Goal: Communication & Community: Answer question/provide support

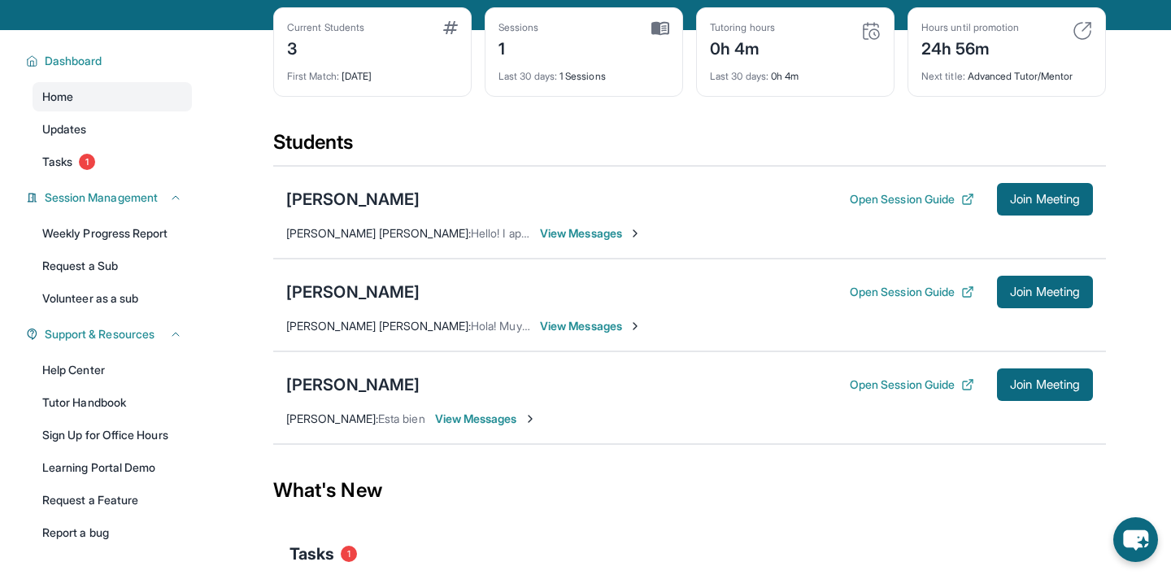
scroll to position [79, 0]
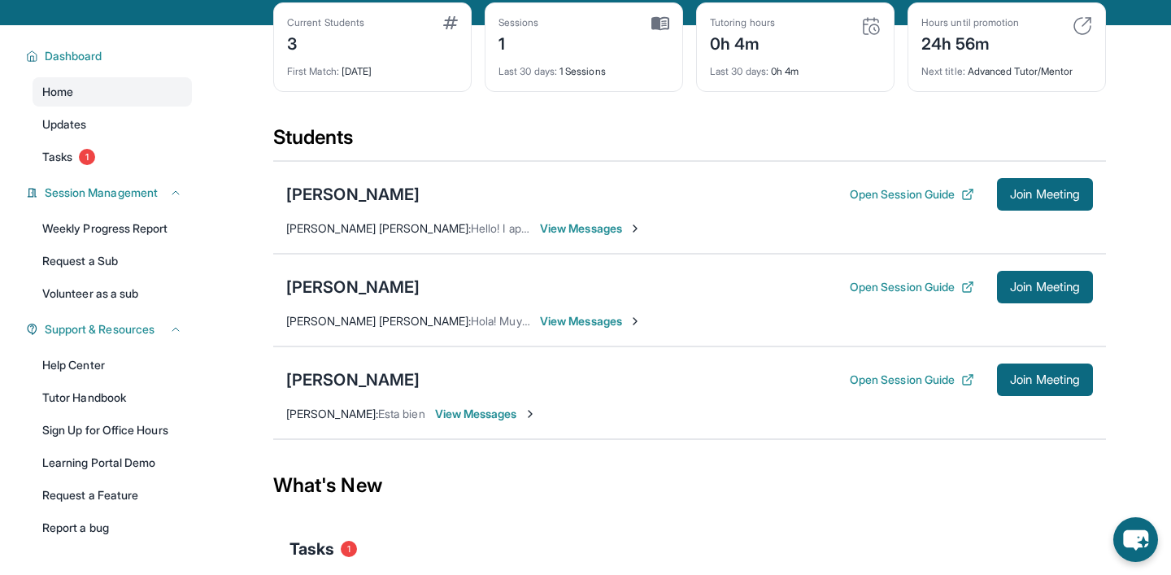
click at [607, 224] on span "View Messages" at bounding box center [591, 228] width 102 height 16
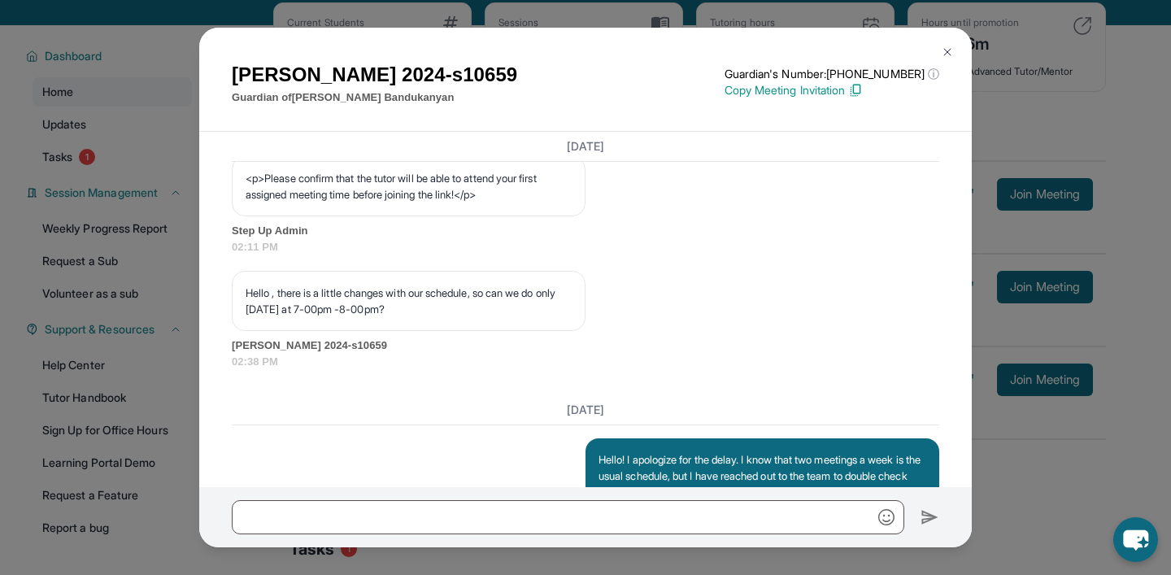
scroll to position [1171, 0]
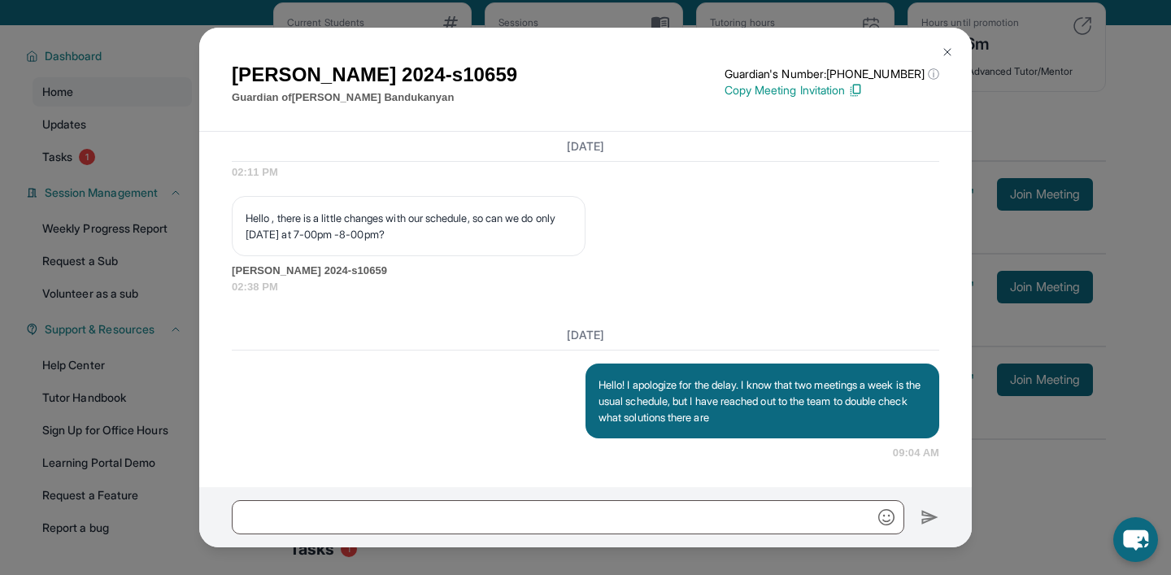
click at [947, 49] on img at bounding box center [946, 52] width 13 height 13
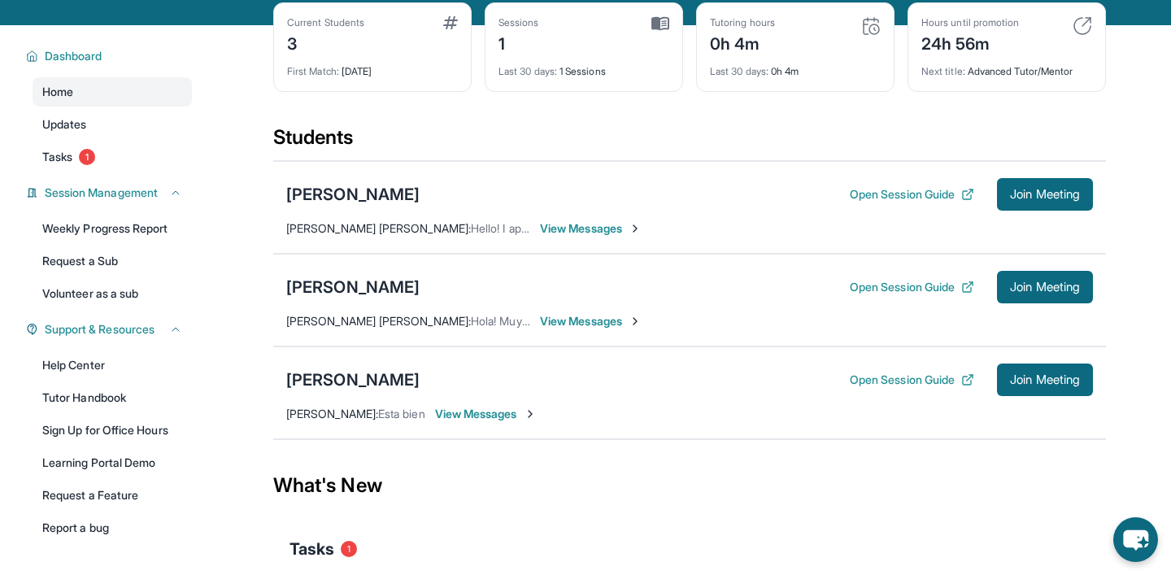
click at [582, 328] on span "View Messages" at bounding box center [591, 321] width 102 height 16
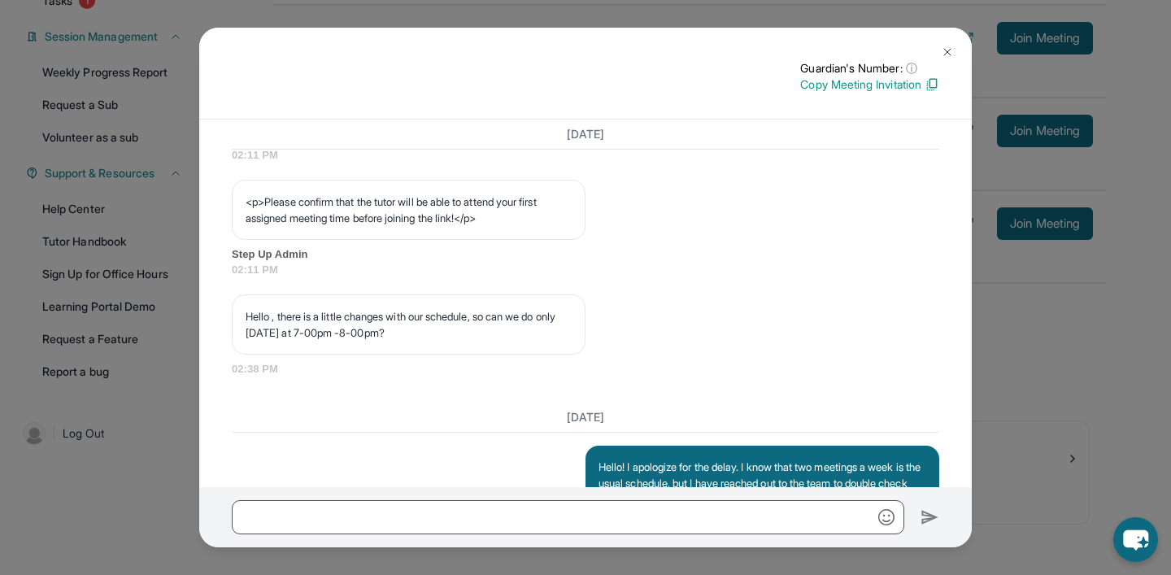
scroll to position [1142, 0]
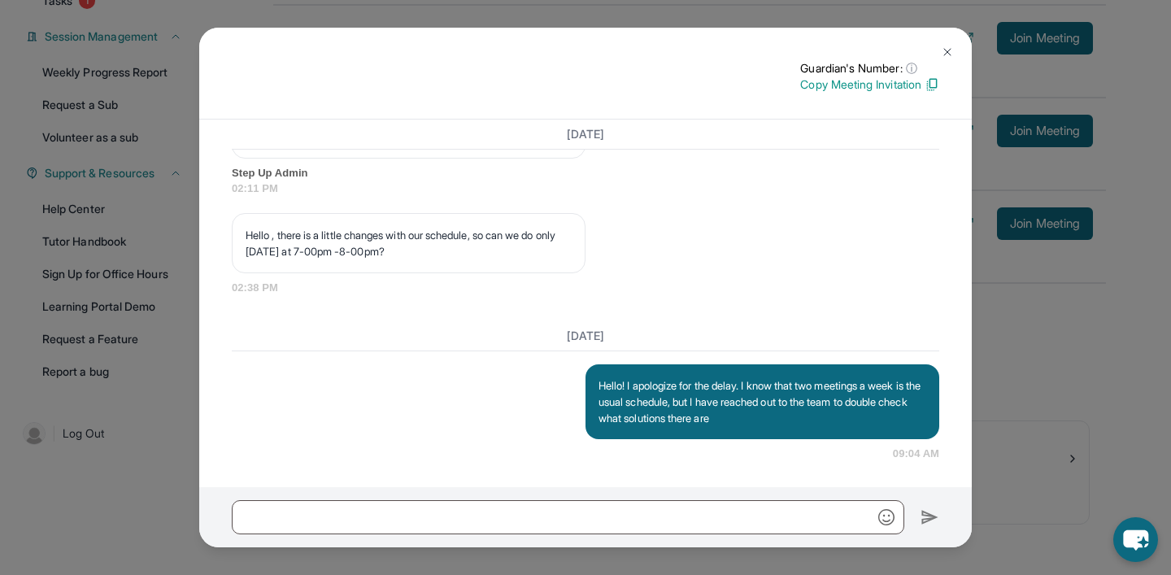
click at [950, 47] on img at bounding box center [946, 52] width 13 height 13
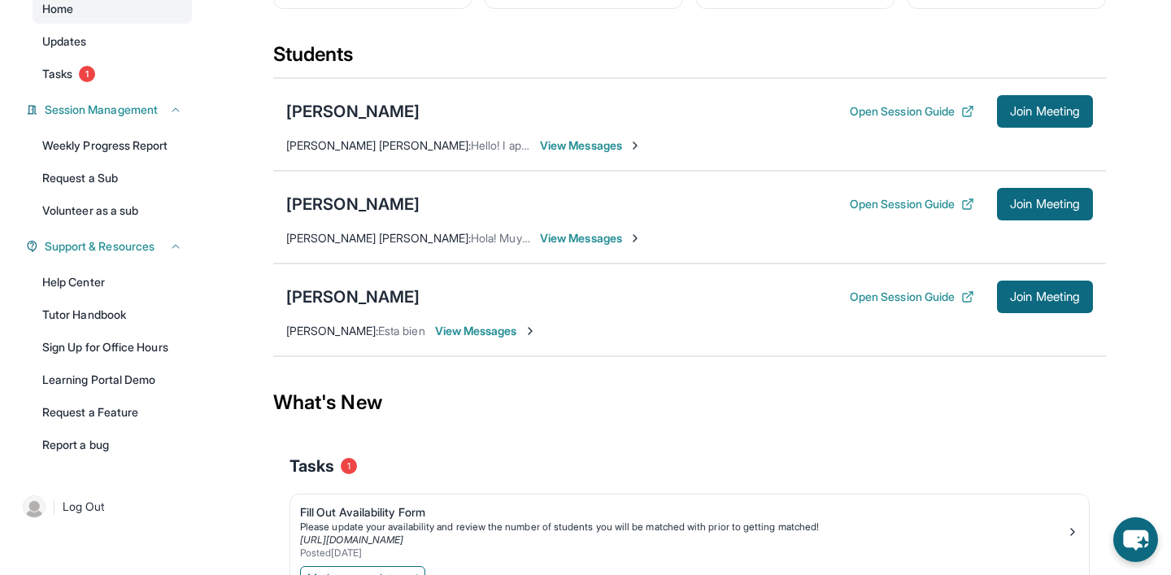
scroll to position [144, 0]
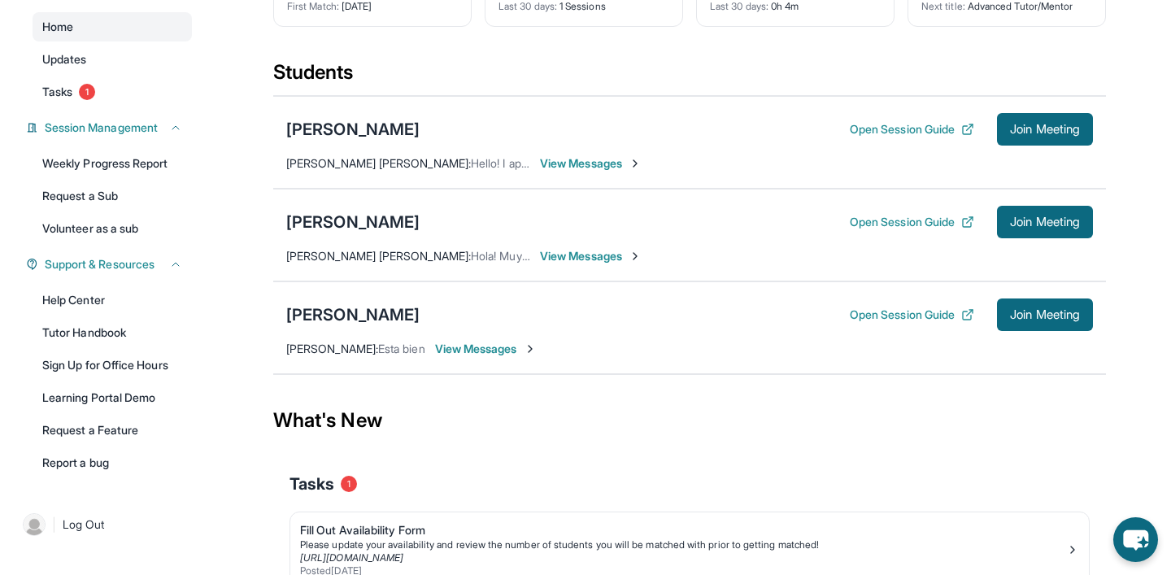
click at [623, 258] on span "View Messages" at bounding box center [591, 256] width 102 height 16
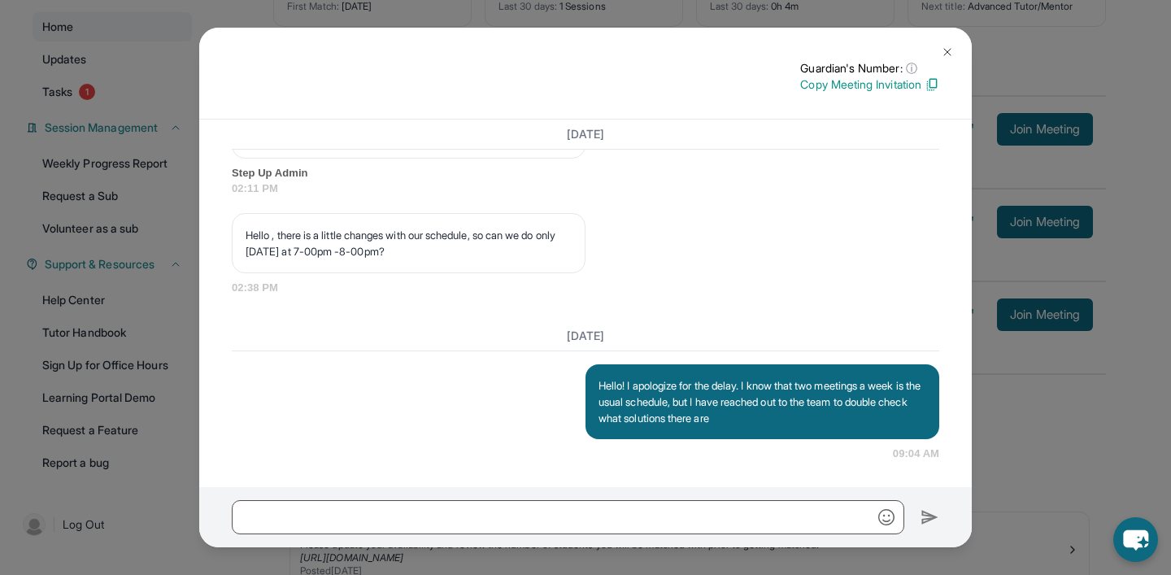
scroll to position [1142, 0]
click at [948, 56] on img at bounding box center [946, 52] width 13 height 13
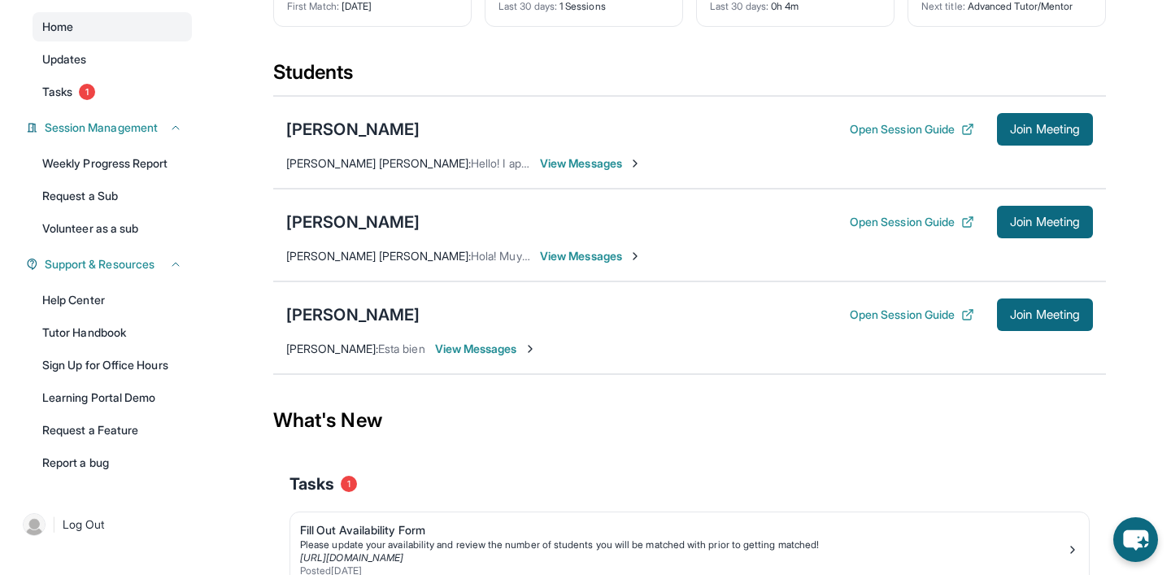
click at [521, 344] on span "View Messages" at bounding box center [486, 349] width 102 height 16
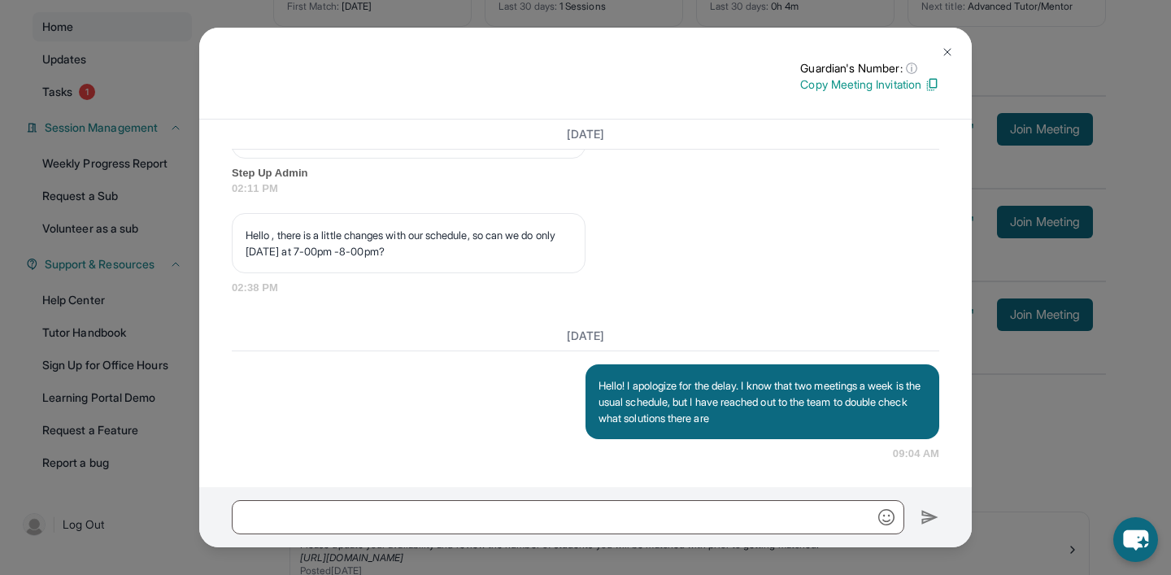
click at [947, 41] on button at bounding box center [947, 52] width 33 height 33
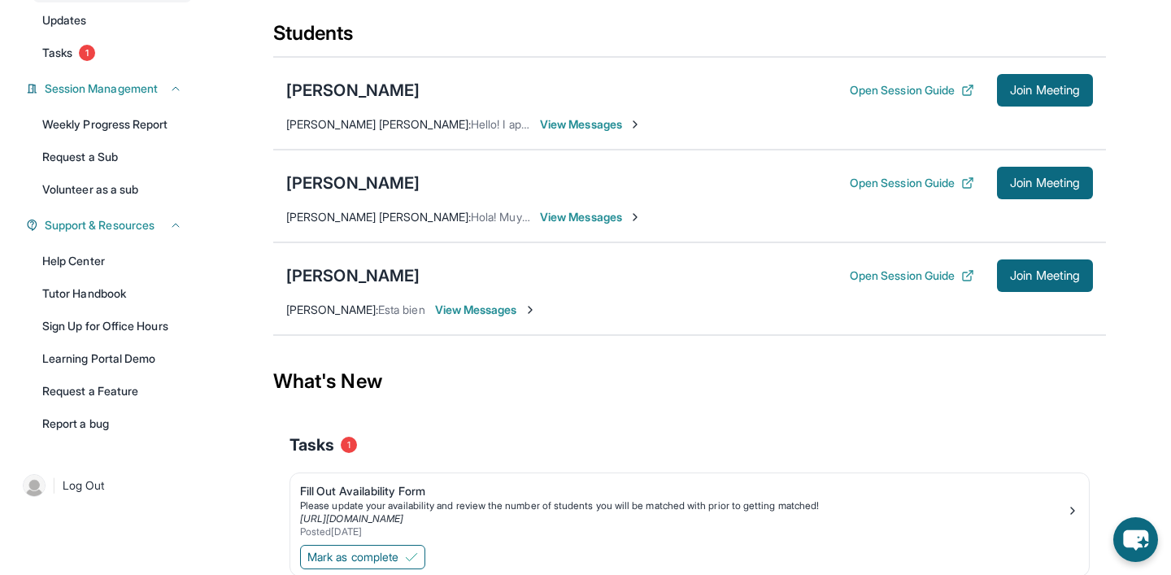
scroll to position [246, 0]
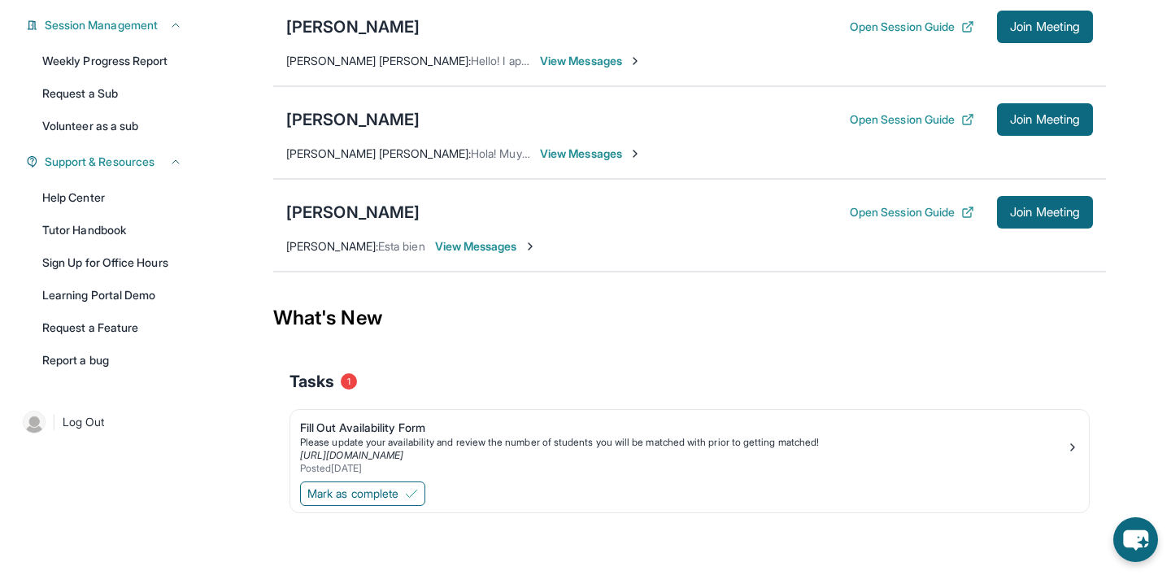
click at [718, 361] on div "Tasks 1" at bounding box center [689, 381] width 800 height 55
